Goal: Task Accomplishment & Management: Manage account settings

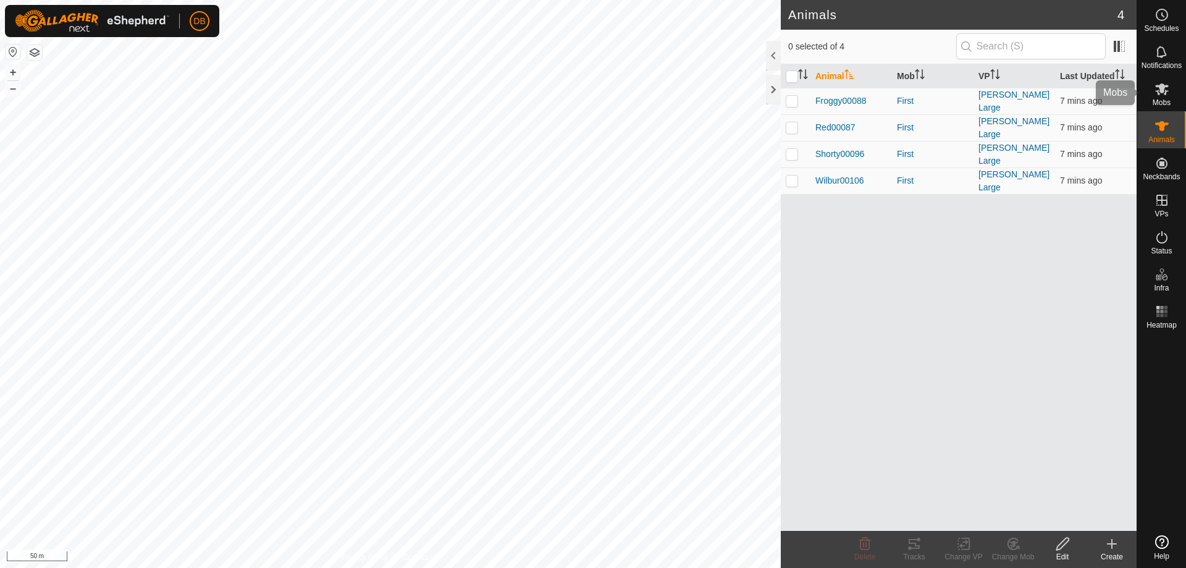
click at [1165, 92] on icon at bounding box center [1161, 89] width 15 height 15
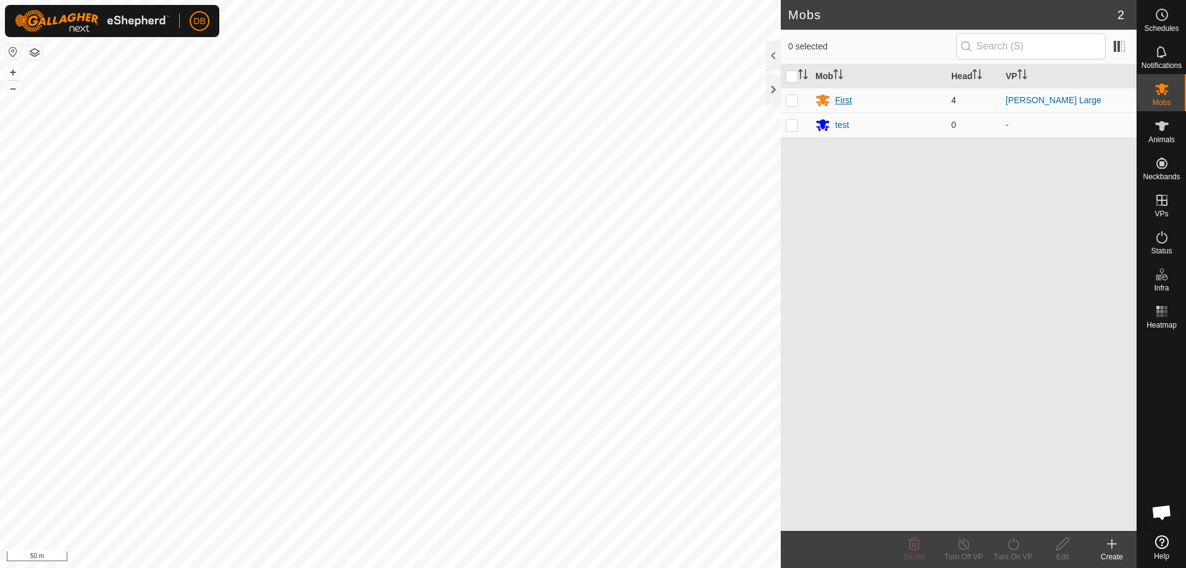
click at [841, 98] on div "First" at bounding box center [843, 100] width 17 height 13
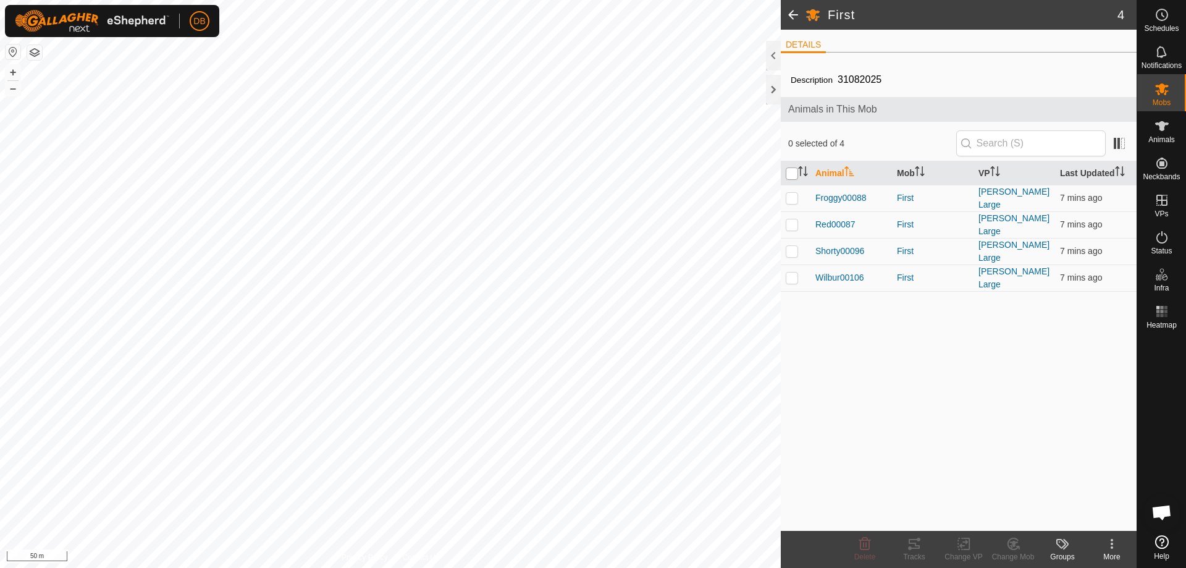
click at [797, 176] on input "checkbox" at bounding box center [792, 173] width 12 height 12
checkbox input "true"
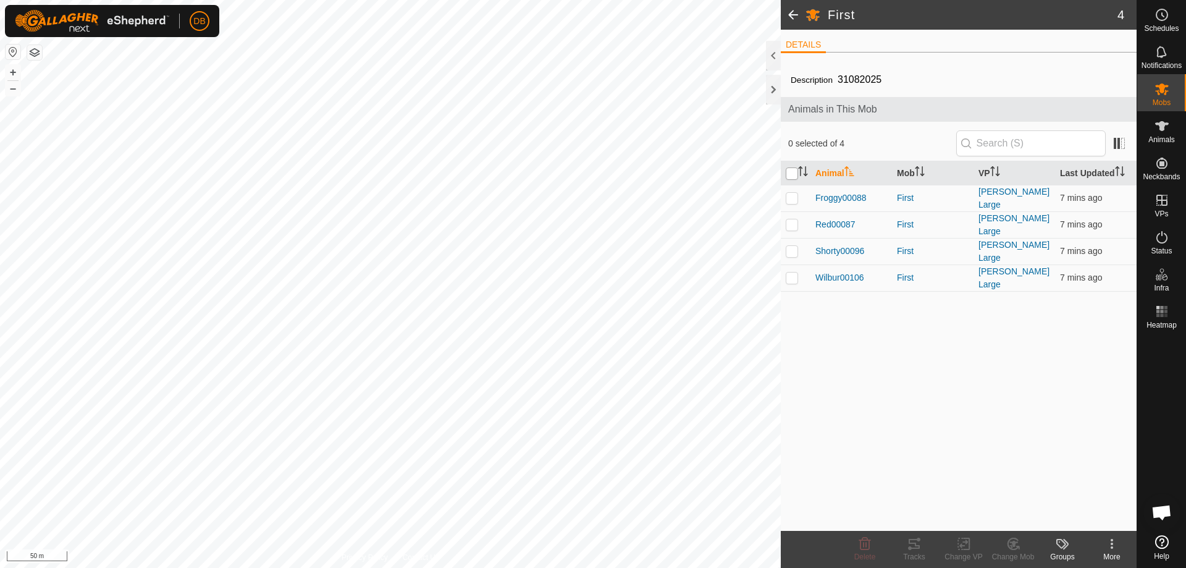
checkbox input "true"
click at [910, 552] on div "Tracks" at bounding box center [913, 556] width 49 height 11
